Goal: Find specific page/section: Find specific page/section

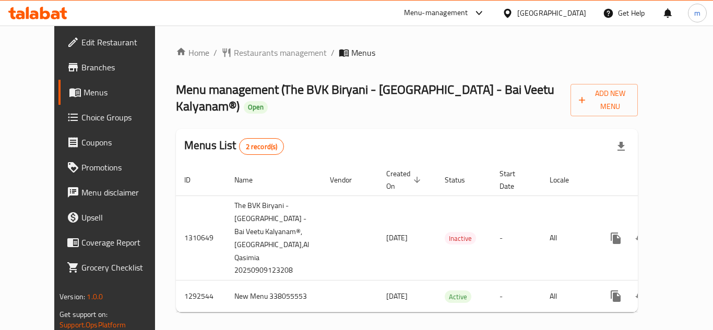
click at [81, 68] on span "Branches" at bounding box center [123, 67] width 84 height 13
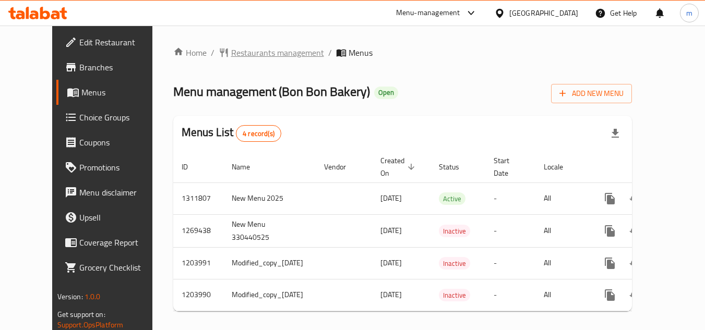
click at [244, 56] on span "Restaurants management" at bounding box center [277, 52] width 93 height 13
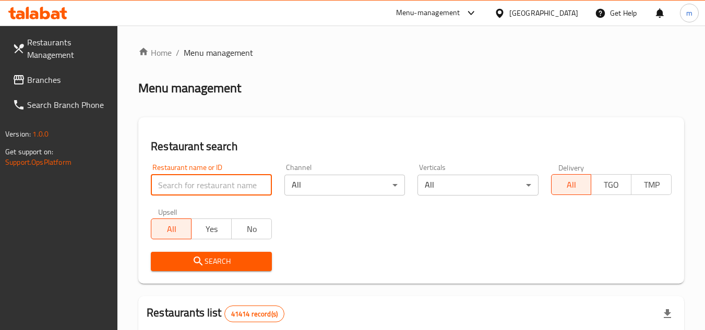
click at [206, 187] on input "search" at bounding box center [211, 185] width 121 height 21
paste input "11856"
type input "11856"
click at [194, 262] on icon "submit" at bounding box center [198, 261] width 13 height 13
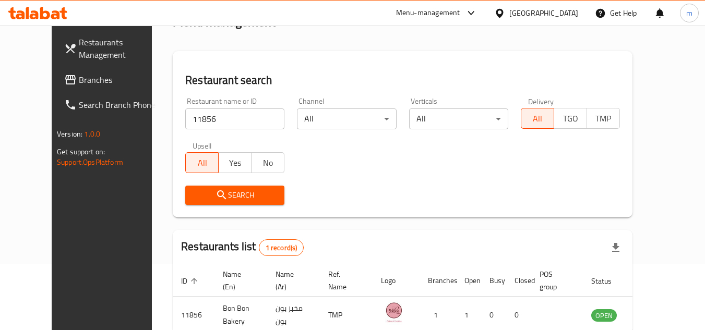
scroll to position [104, 0]
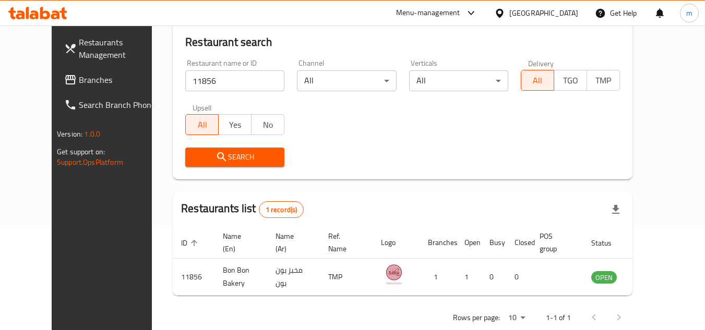
click at [79, 79] on span "Branches" at bounding box center [120, 80] width 82 height 13
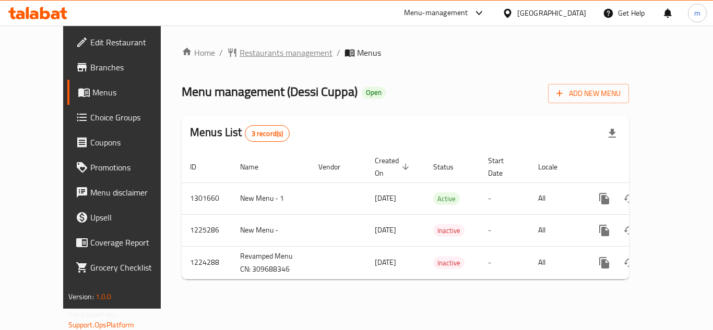
click at [246, 56] on span "Restaurants management" at bounding box center [286, 52] width 93 height 13
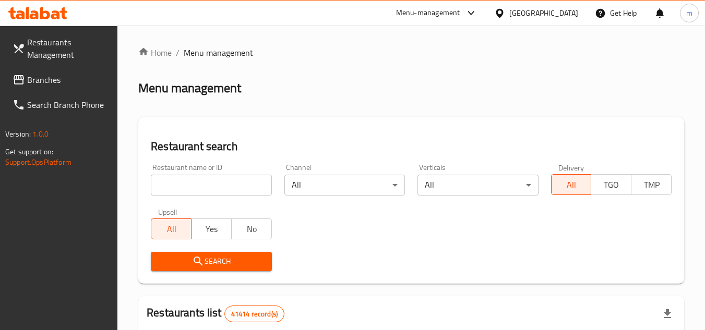
click at [195, 183] on input "search" at bounding box center [211, 185] width 121 height 21
paste input "626752"
type input "626752"
click at [205, 253] on button "Search" at bounding box center [211, 261] width 121 height 19
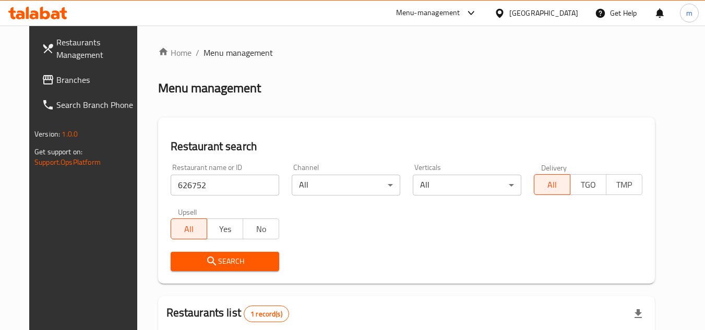
click at [56, 78] on span "Branches" at bounding box center [97, 80] width 82 height 13
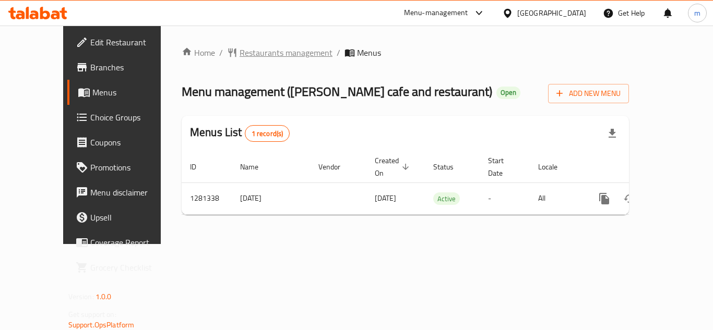
click at [254, 51] on span "Restaurants management" at bounding box center [286, 52] width 93 height 13
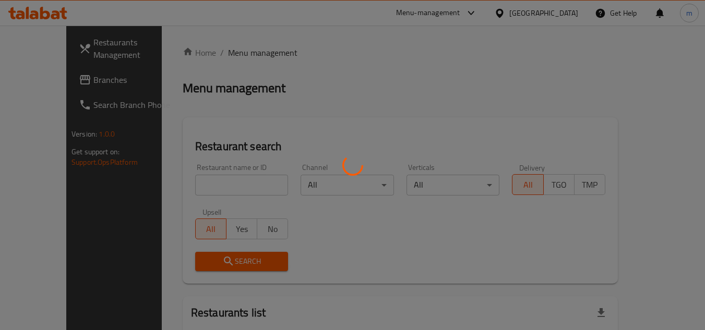
click at [221, 179] on div at bounding box center [352, 165] width 705 height 330
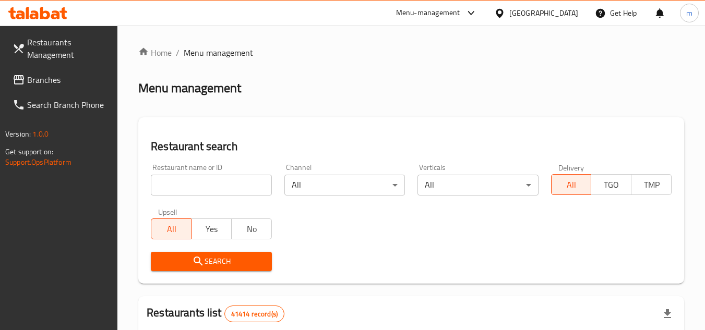
click at [215, 184] on input "search" at bounding box center [211, 185] width 121 height 21
paste input "694315"
type input "694315"
click at [196, 262] on icon "submit" at bounding box center [198, 261] width 13 height 13
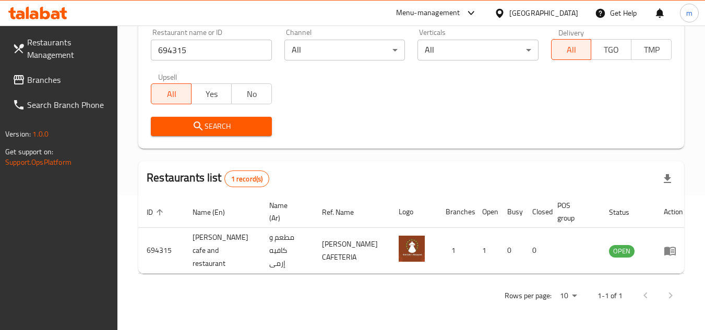
scroll to position [135, 0]
click at [56, 84] on span "Branches" at bounding box center [68, 80] width 82 height 13
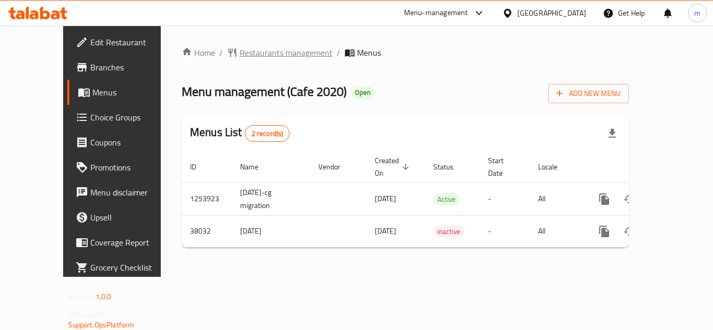
click at [255, 57] on span "Restaurants management" at bounding box center [286, 52] width 93 height 13
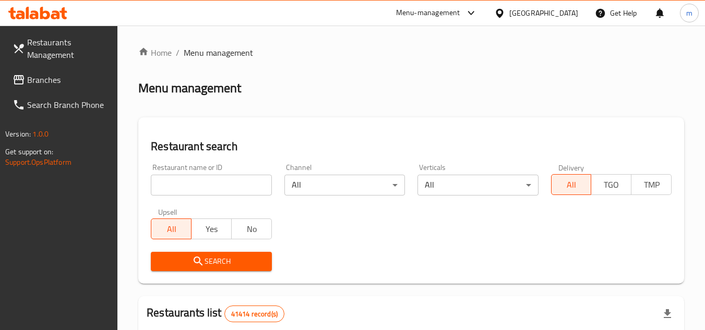
click at [199, 187] on input "search" at bounding box center [211, 185] width 121 height 21
paste input "19794"
type input "19794"
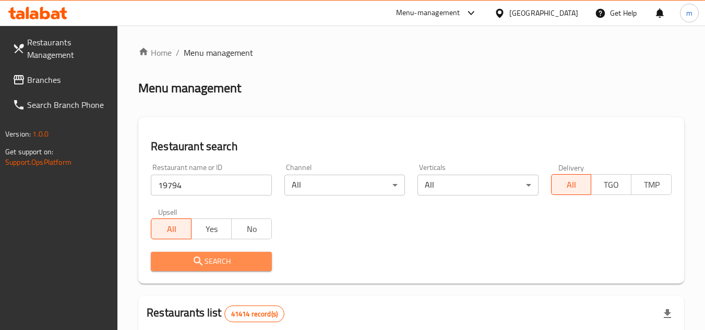
click at [193, 258] on icon "submit" at bounding box center [198, 261] width 13 height 13
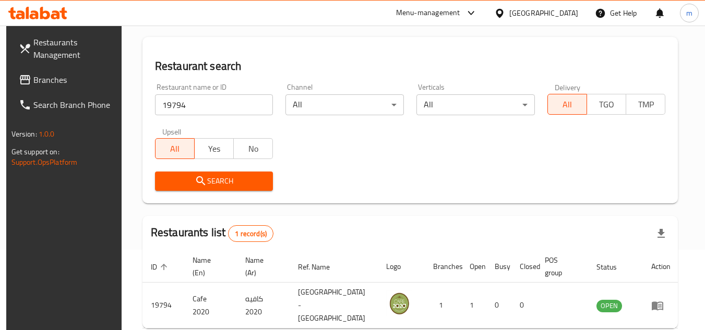
scroll to position [126, 0]
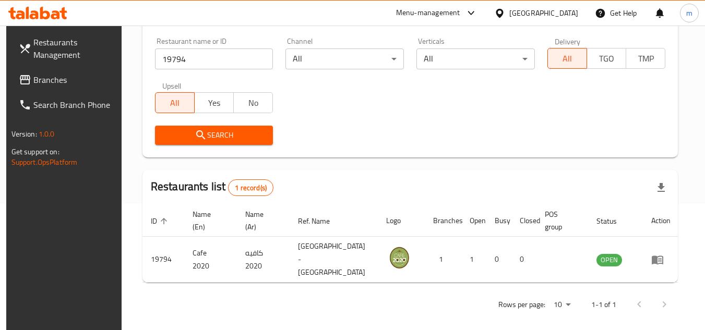
click at [33, 86] on span "Branches" at bounding box center [74, 80] width 82 height 13
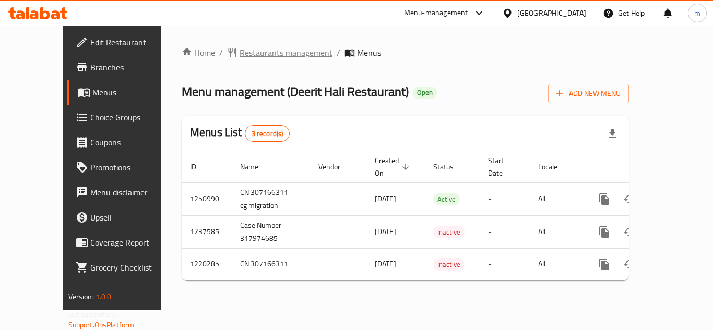
click at [254, 56] on span "Restaurants management" at bounding box center [286, 52] width 93 height 13
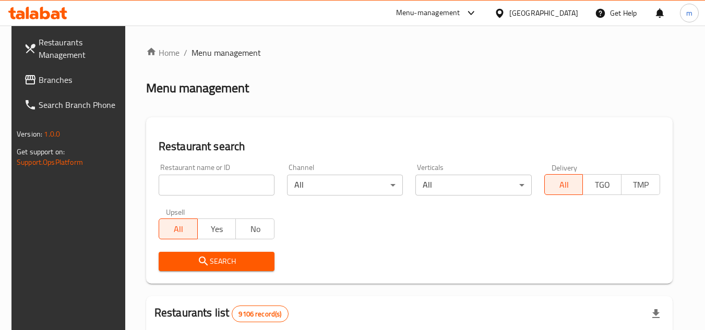
click at [202, 184] on input "search" at bounding box center [217, 185] width 116 height 21
paste input "649939"
type input "649939"
click at [218, 263] on span "Search" at bounding box center [216, 261] width 99 height 13
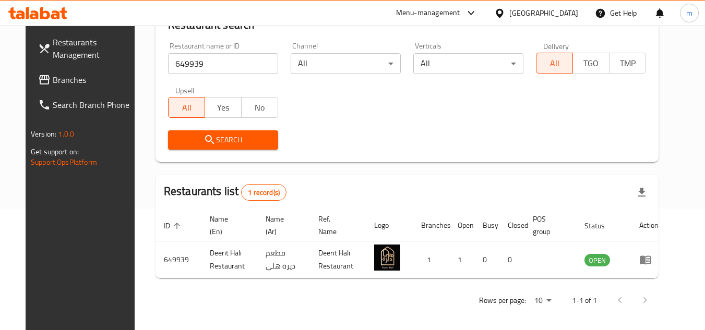
scroll to position [126, 0]
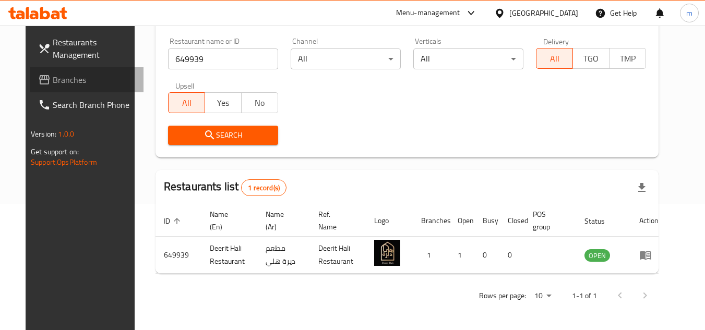
click at [53, 74] on span "Branches" at bounding box center [94, 80] width 82 height 13
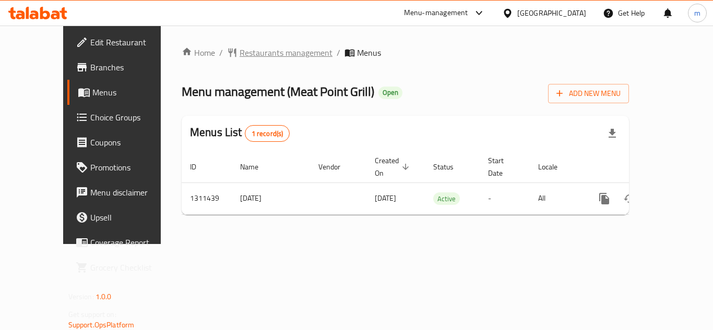
click at [247, 52] on span "Restaurants management" at bounding box center [286, 52] width 93 height 13
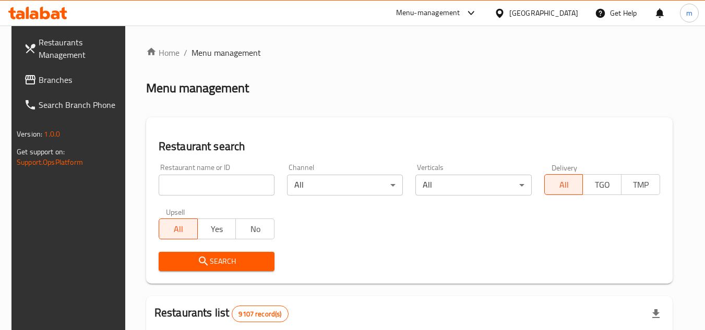
click at [223, 182] on input "search" at bounding box center [217, 185] width 116 height 21
paste input "705816"
type input "705816"
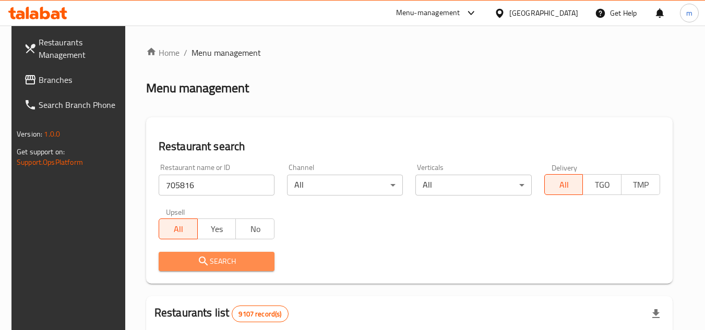
click at [208, 261] on span "Search" at bounding box center [216, 261] width 99 height 13
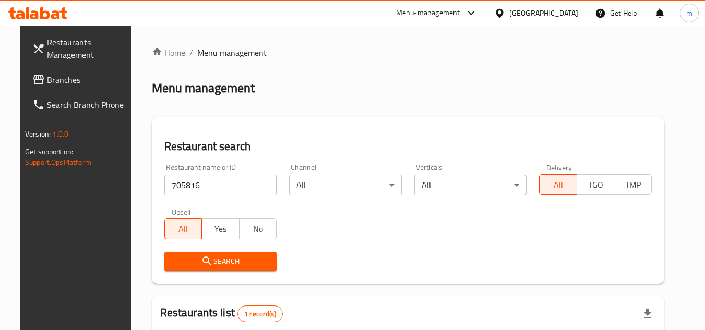
scroll to position [104, 0]
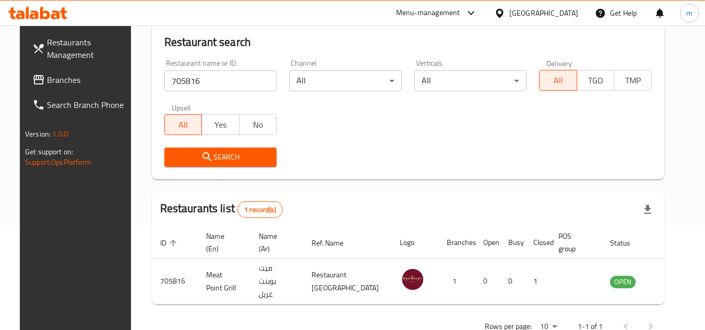
click at [503, 10] on icon at bounding box center [499, 12] width 7 height 9
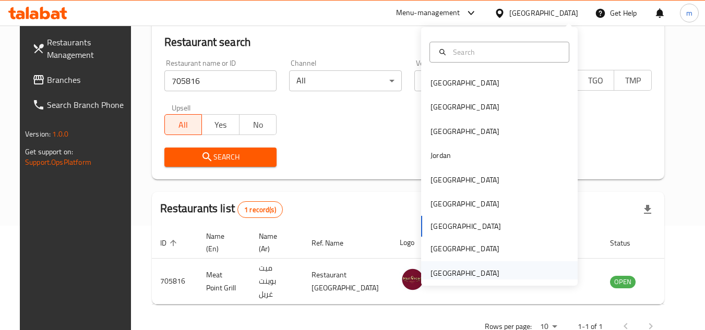
click at [454, 268] on div "[GEOGRAPHIC_DATA]" at bounding box center [465, 273] width 69 height 11
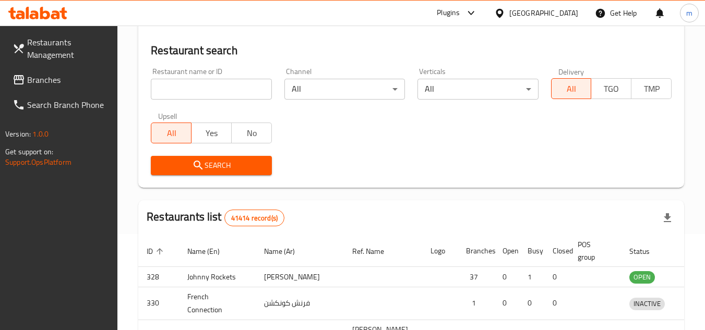
scroll to position [104, 0]
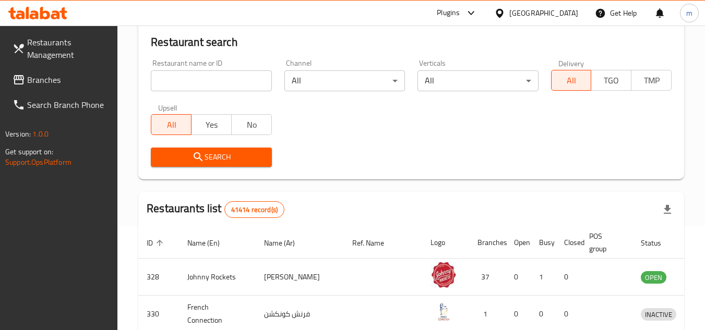
click at [56, 78] on span "Branches" at bounding box center [68, 80] width 82 height 13
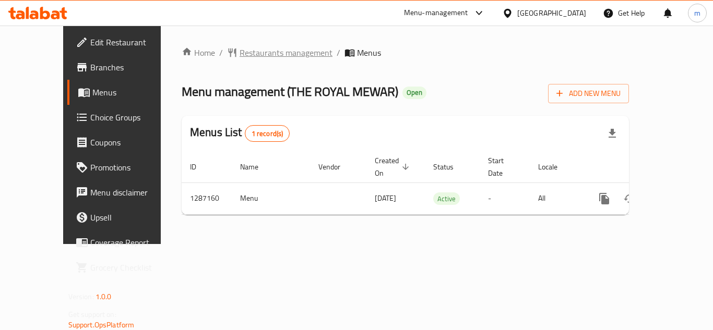
click at [258, 46] on span "Restaurants management" at bounding box center [286, 52] width 93 height 13
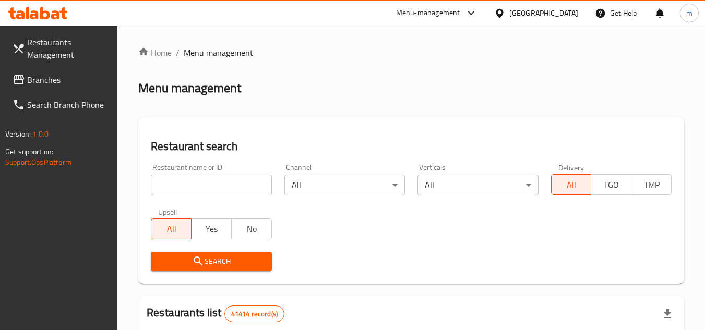
click at [224, 187] on input "search" at bounding box center [211, 185] width 121 height 21
paste input "696596/"
type input "696596"
click at [209, 258] on span "Search" at bounding box center [211, 261] width 104 height 13
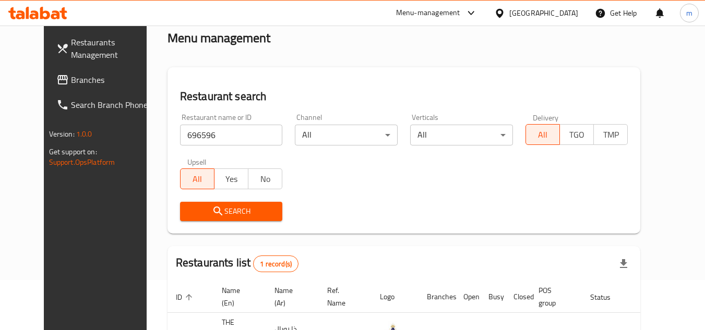
scroll to position [126, 0]
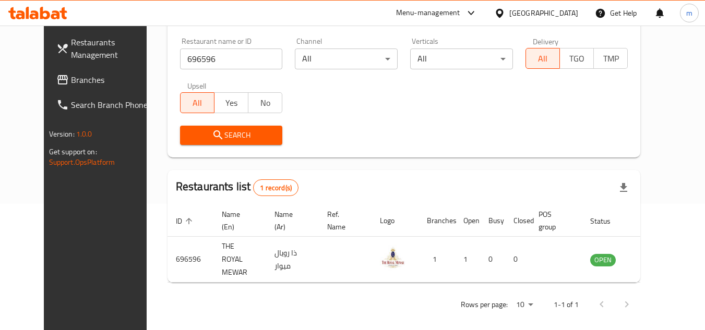
click at [501, 12] on icon at bounding box center [499, 13] width 11 height 11
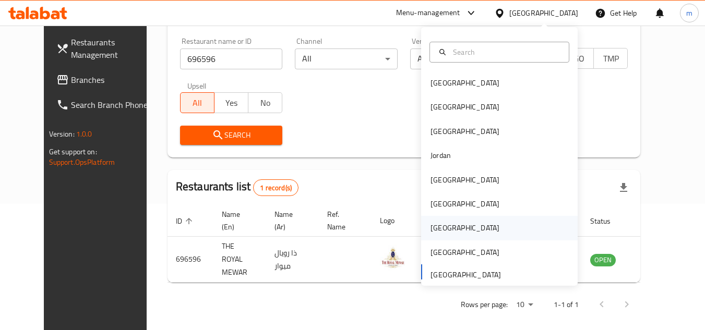
click at [434, 227] on div "[GEOGRAPHIC_DATA]" at bounding box center [465, 227] width 69 height 11
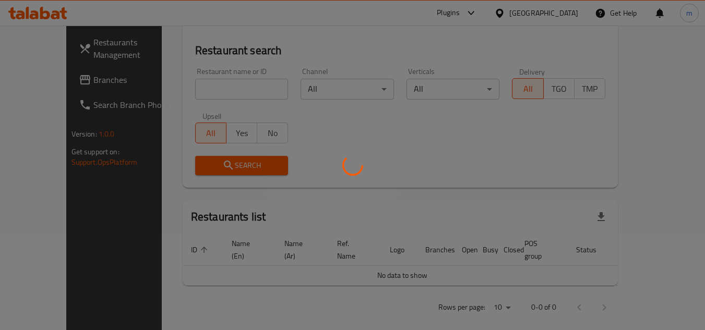
scroll to position [126, 0]
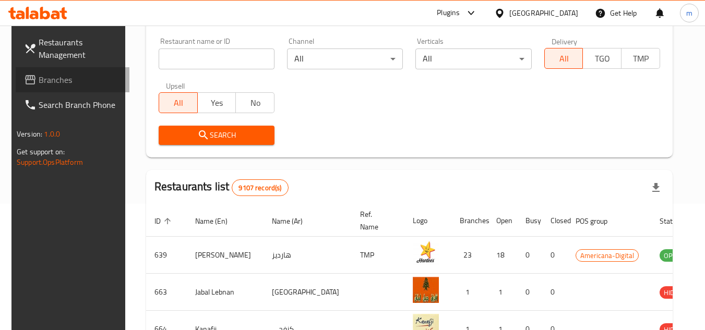
click at [39, 74] on span "Branches" at bounding box center [80, 80] width 82 height 13
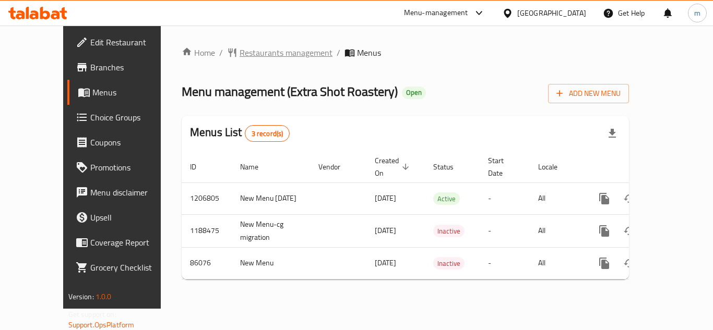
click at [258, 57] on span "Restaurants management" at bounding box center [286, 52] width 93 height 13
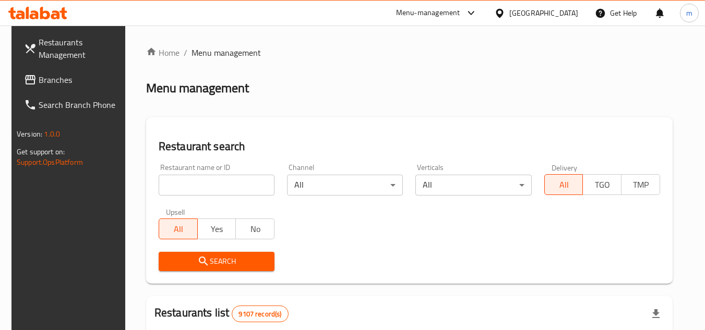
click at [205, 185] on input "search" at bounding box center [217, 185] width 116 height 21
paste input "20482"
type input "20482"
click at [211, 257] on span "Search" at bounding box center [216, 261] width 99 height 13
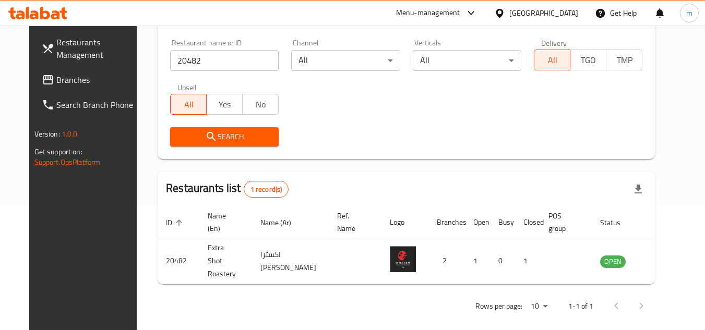
scroll to position [126, 0]
